Goal: Check status

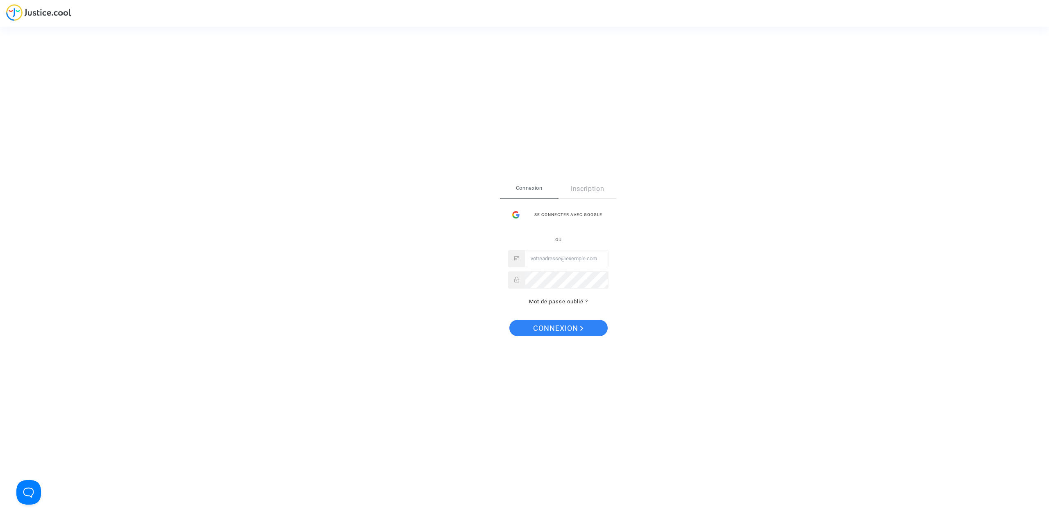
type input "[EMAIL_ADDRESS][DOMAIN_NAME]"
click at [561, 327] on span "Connexion" at bounding box center [558, 328] width 50 height 17
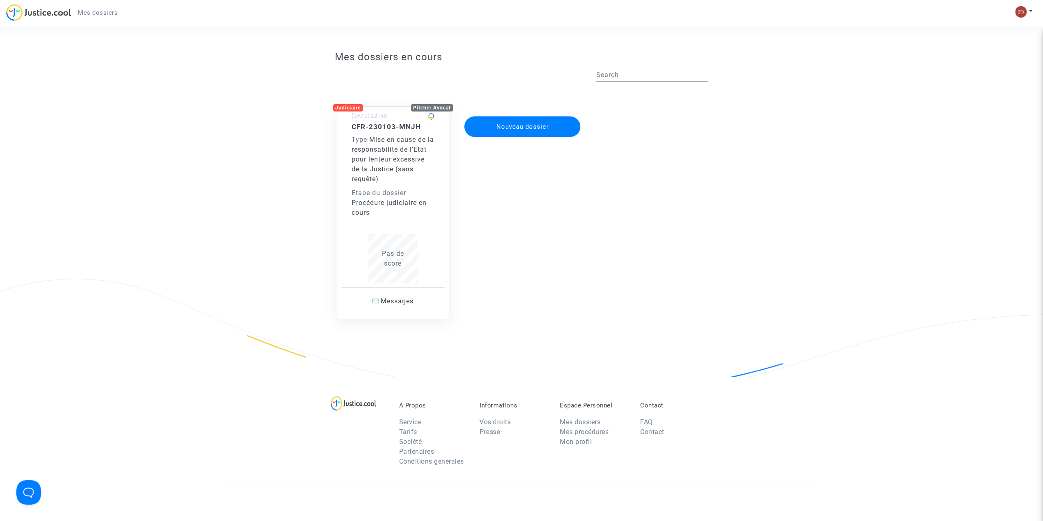
click at [419, 155] on div "Type - Mise en cause de la responsabilité de l'Etat pour lenteur excessive de l…" at bounding box center [392, 159] width 83 height 49
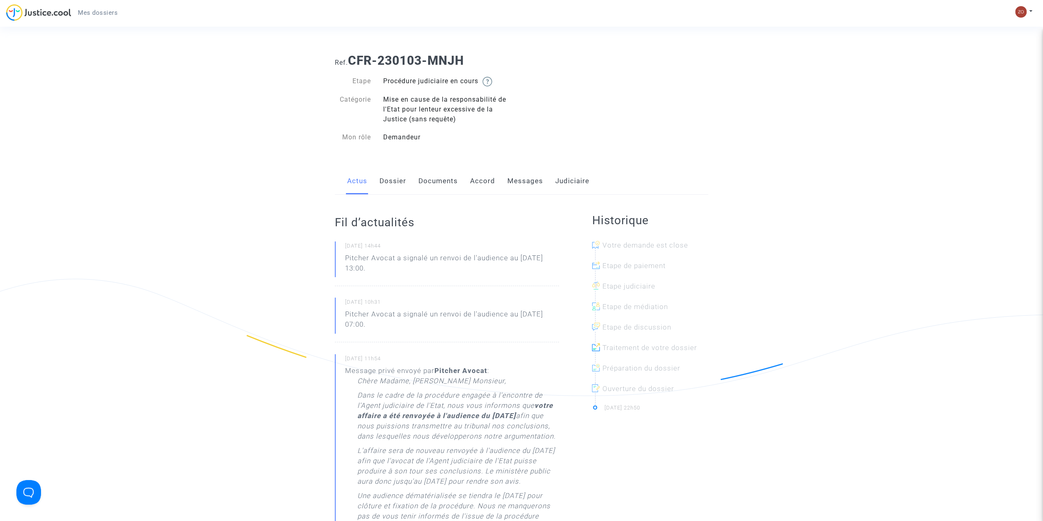
click at [395, 183] on link "Dossier" at bounding box center [392, 181] width 27 height 27
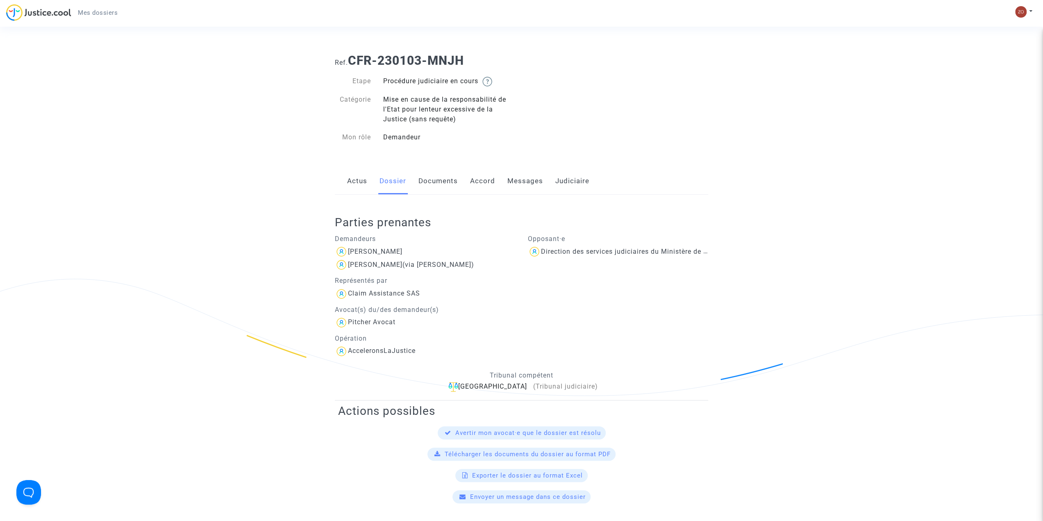
click at [555, 251] on div "Direction des services judiciaires du Ministère de la Justice - Bureau FIP4" at bounding box center [661, 251] width 240 height 8
click at [398, 349] on div "AcceleronsLaJustice" at bounding box center [382, 351] width 68 height 8
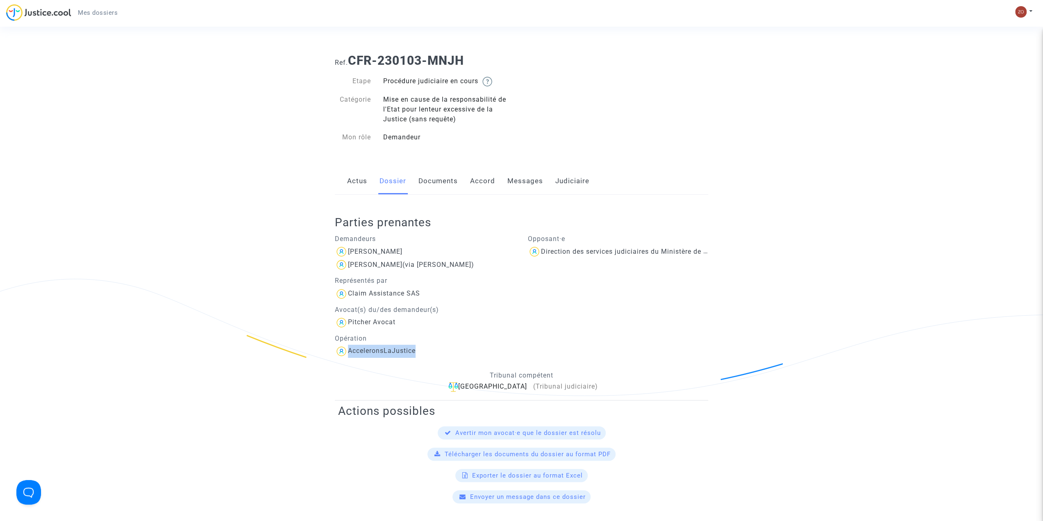
click at [398, 349] on div "AcceleronsLaJustice" at bounding box center [382, 351] width 68 height 8
click at [401, 349] on div "AcceleronsLaJustice" at bounding box center [382, 351] width 68 height 8
click at [392, 352] on div "AcceleronsLaJustice" at bounding box center [382, 351] width 68 height 8
copy div "AcceleronsLaJustice"
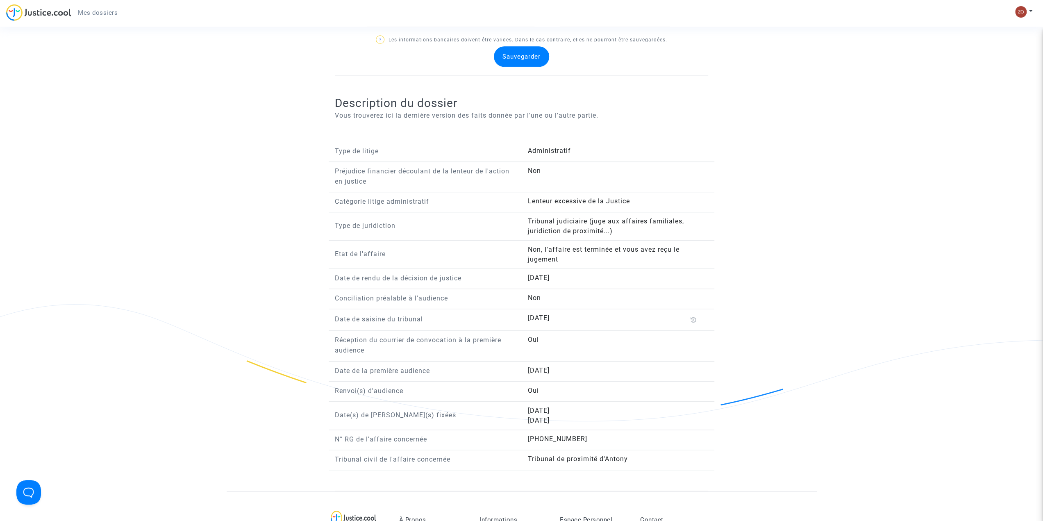
scroll to position [574, 0]
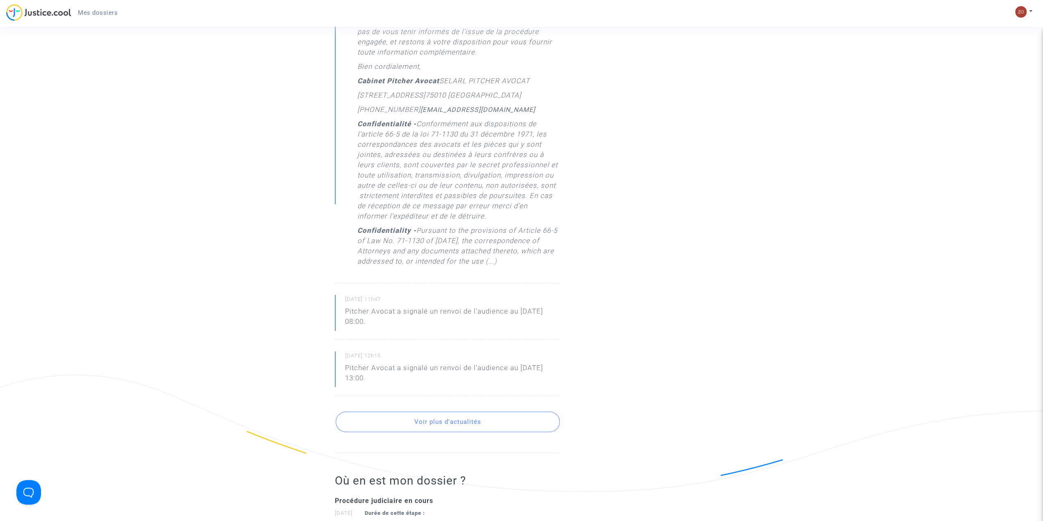
scroll to position [492, 0]
